Goal: Check status: Check status

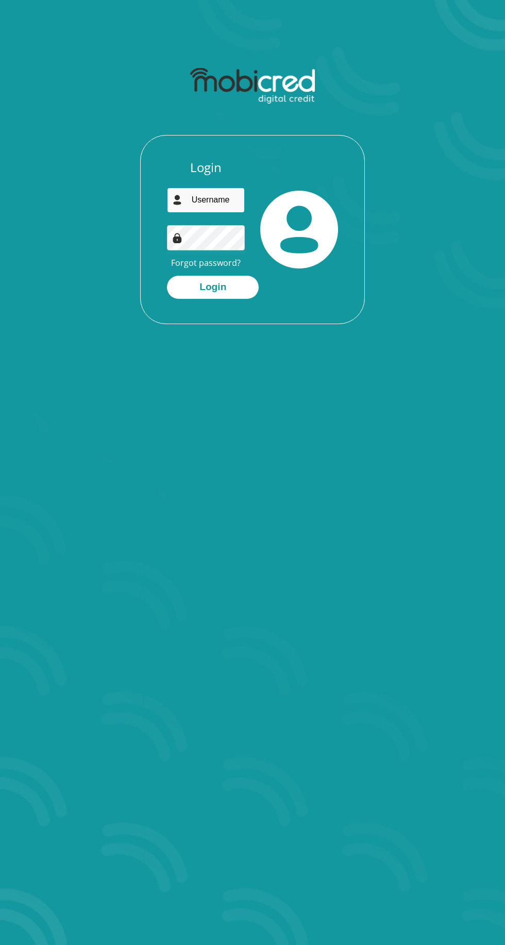
click at [219, 198] on input "email" at bounding box center [206, 200] width 78 height 25
type input "[EMAIL_ADDRESS][DOMAIN_NAME]"
click at [167, 276] on button "Login" at bounding box center [213, 287] width 92 height 23
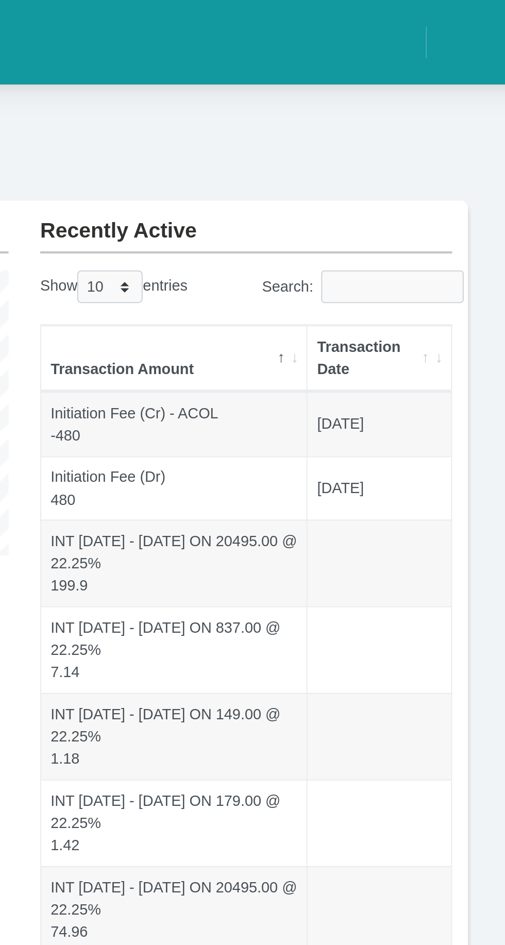
click at [411, 171] on th "Transaction Date" at bounding box center [395, 175] width 70 height 32
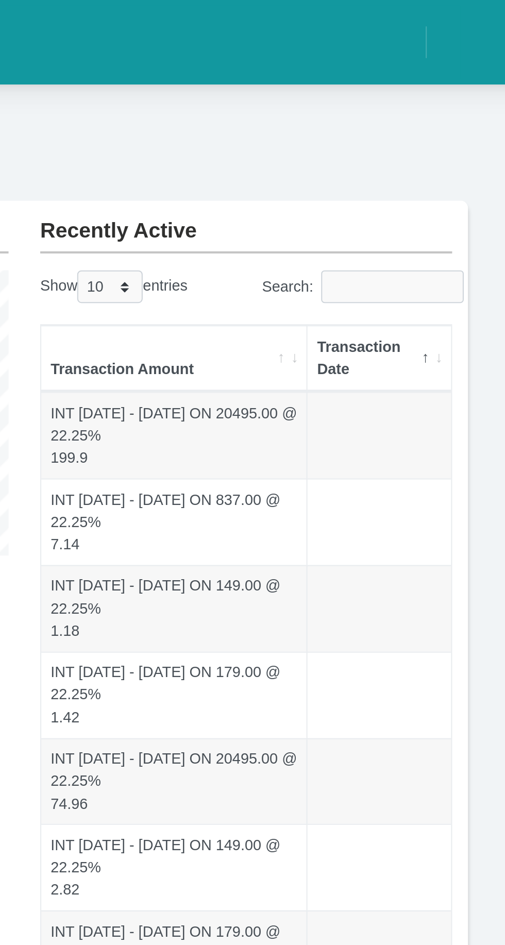
click at [422, 174] on th "Transaction Date" at bounding box center [395, 175] width 70 height 32
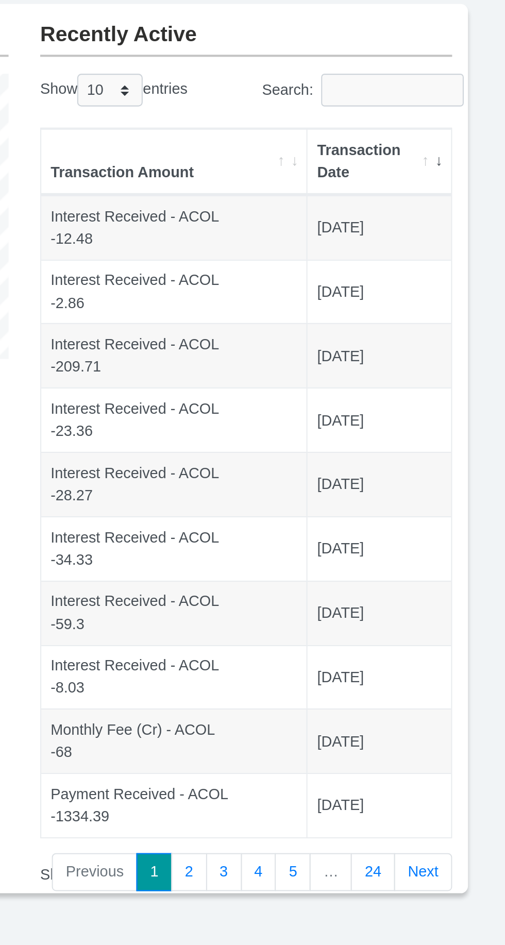
click at [308, 526] on link "2" at bounding box center [302, 521] width 18 height 19
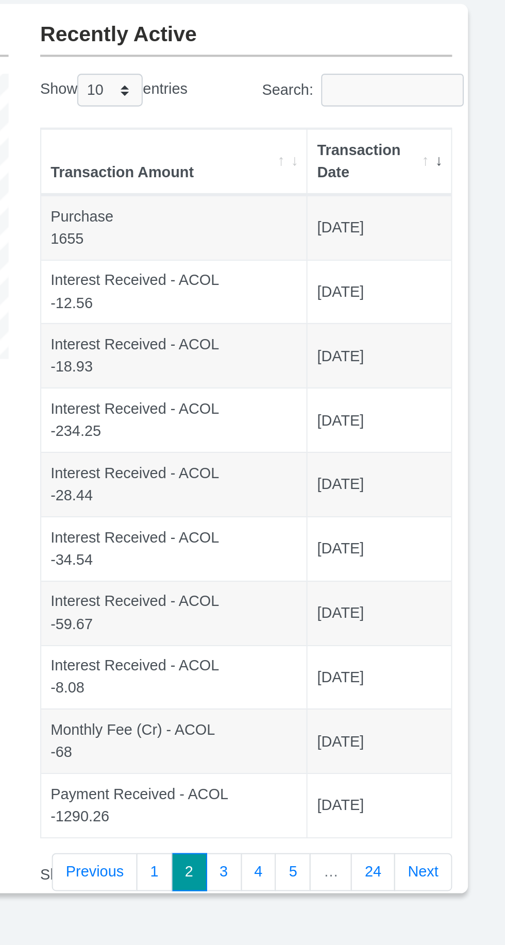
click at [292, 522] on link "1" at bounding box center [285, 521] width 18 height 19
